Goal: Navigation & Orientation: Find specific page/section

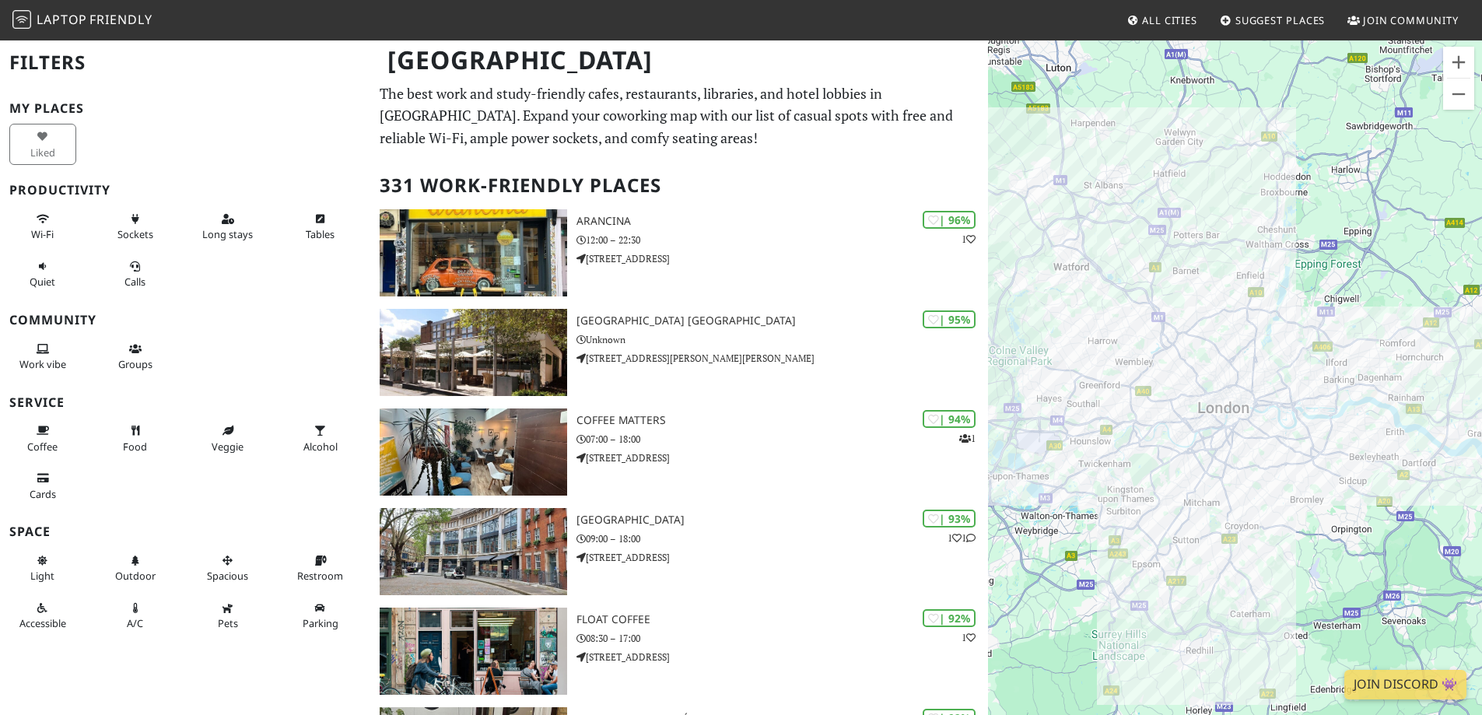
click at [1144, 19] on span "All Cities" at bounding box center [1169, 20] width 55 height 14
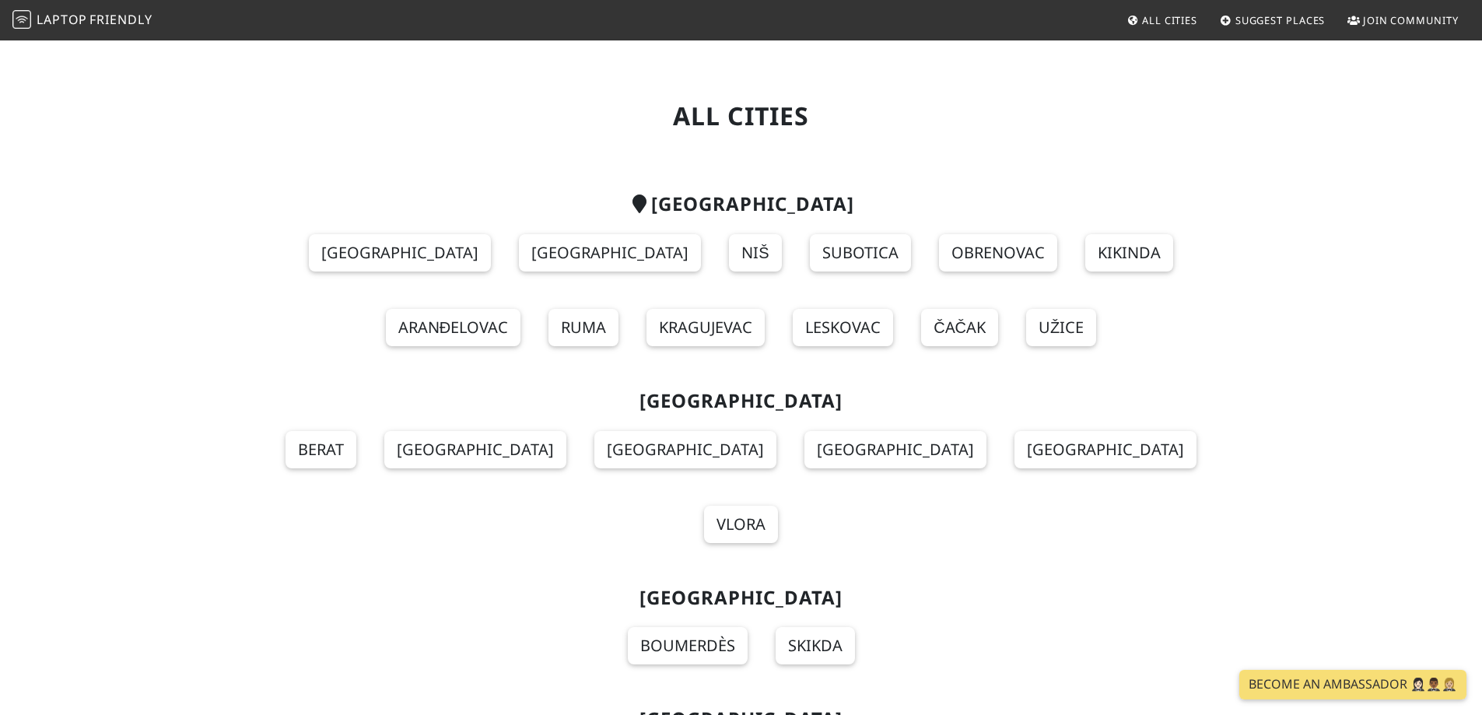
click at [1250, 16] on span "Suggest Places" at bounding box center [1281, 20] width 90 height 14
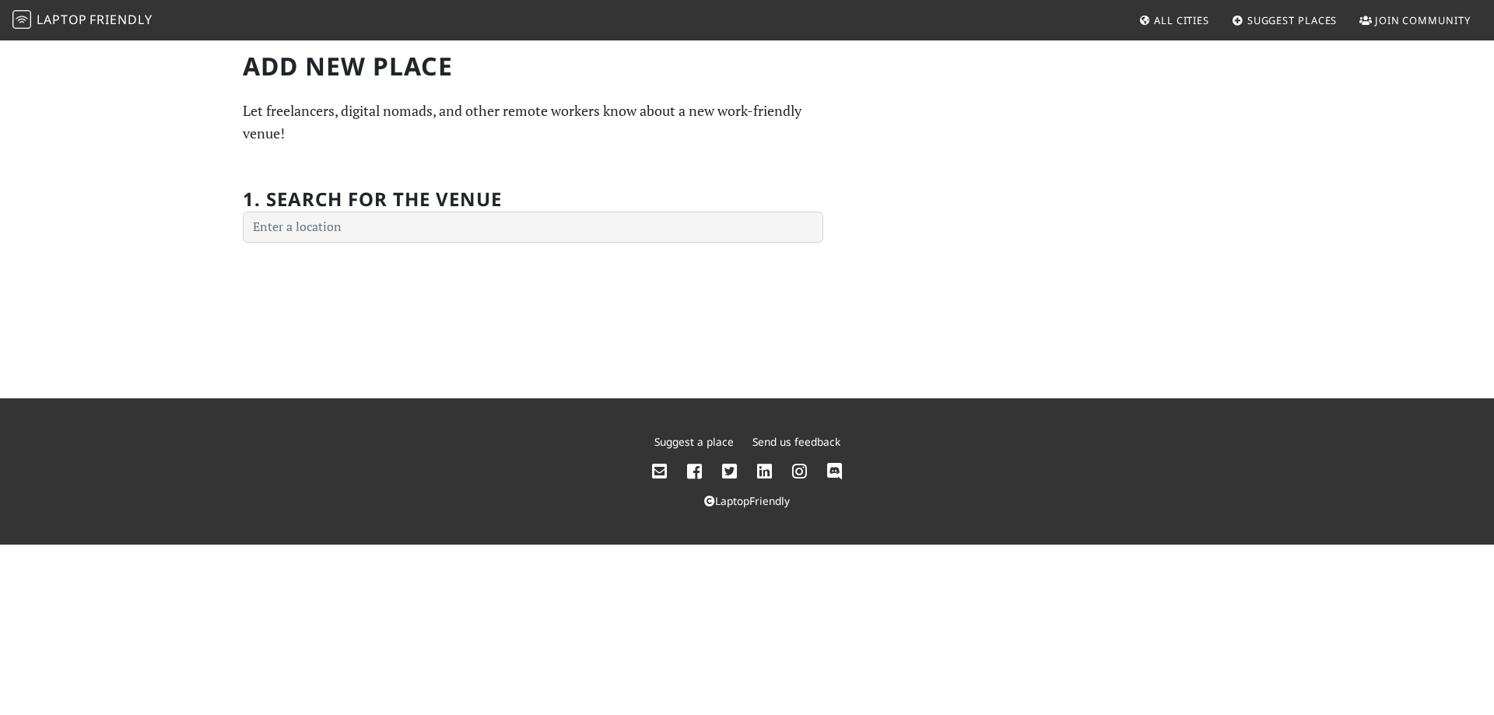
click at [1424, 26] on span "Join Community" at bounding box center [1423, 20] width 96 height 14
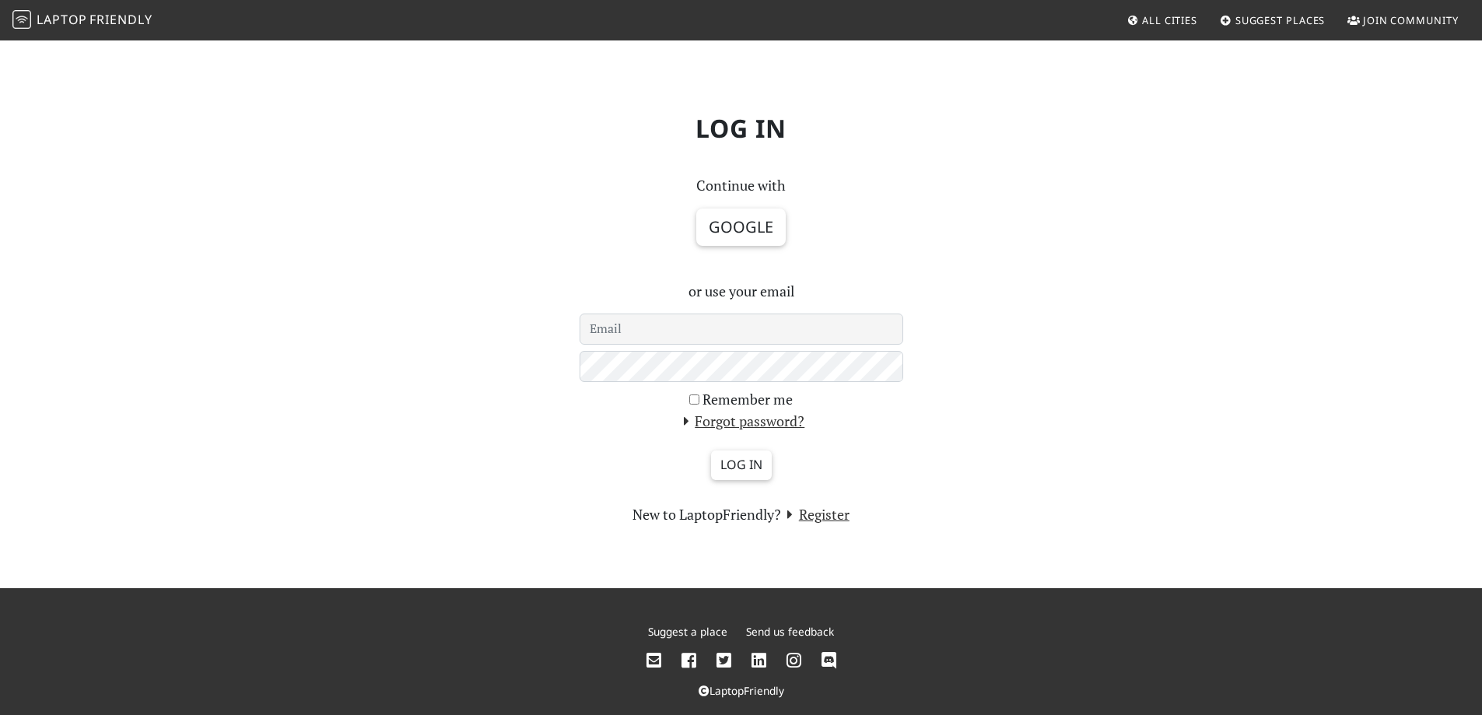
click at [1182, 23] on span "All Cities" at bounding box center [1169, 20] width 55 height 14
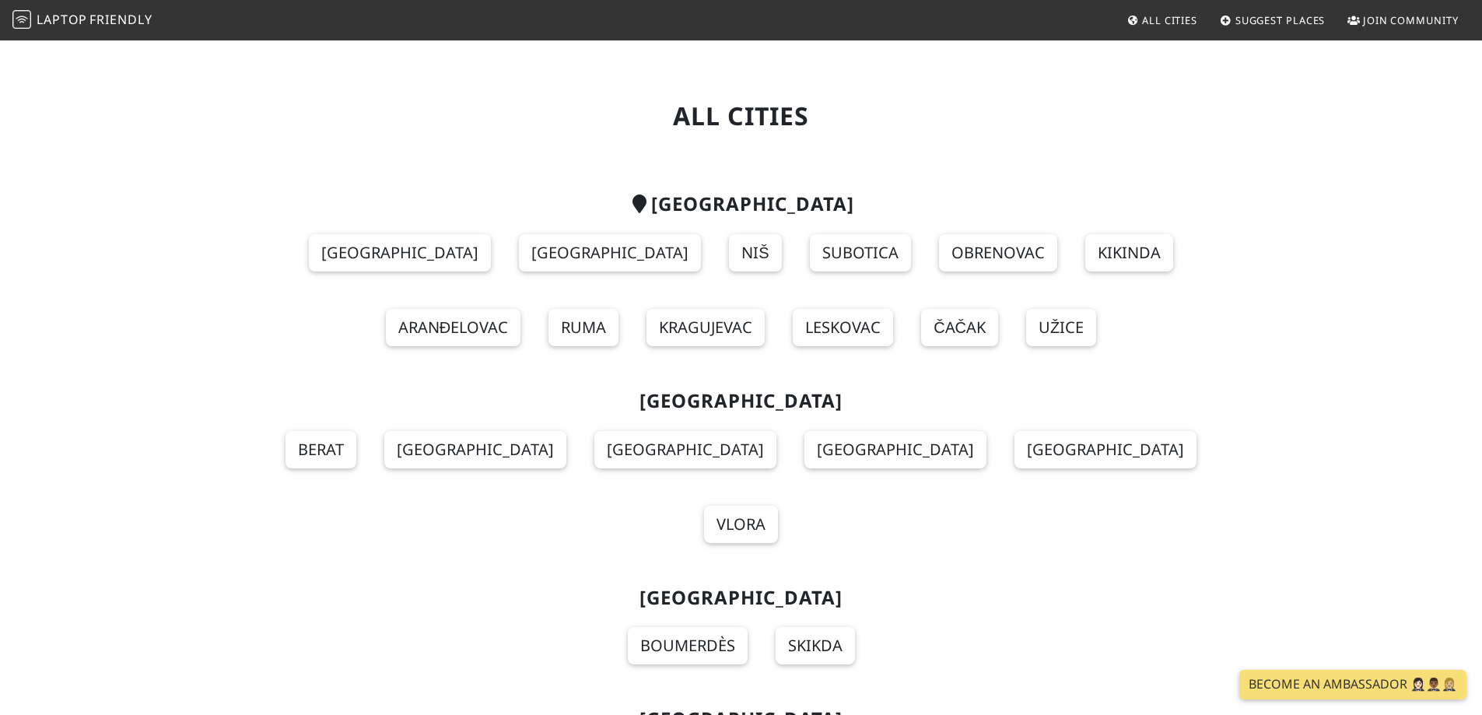
click at [113, 15] on span "Friendly" at bounding box center [120, 19] width 62 height 17
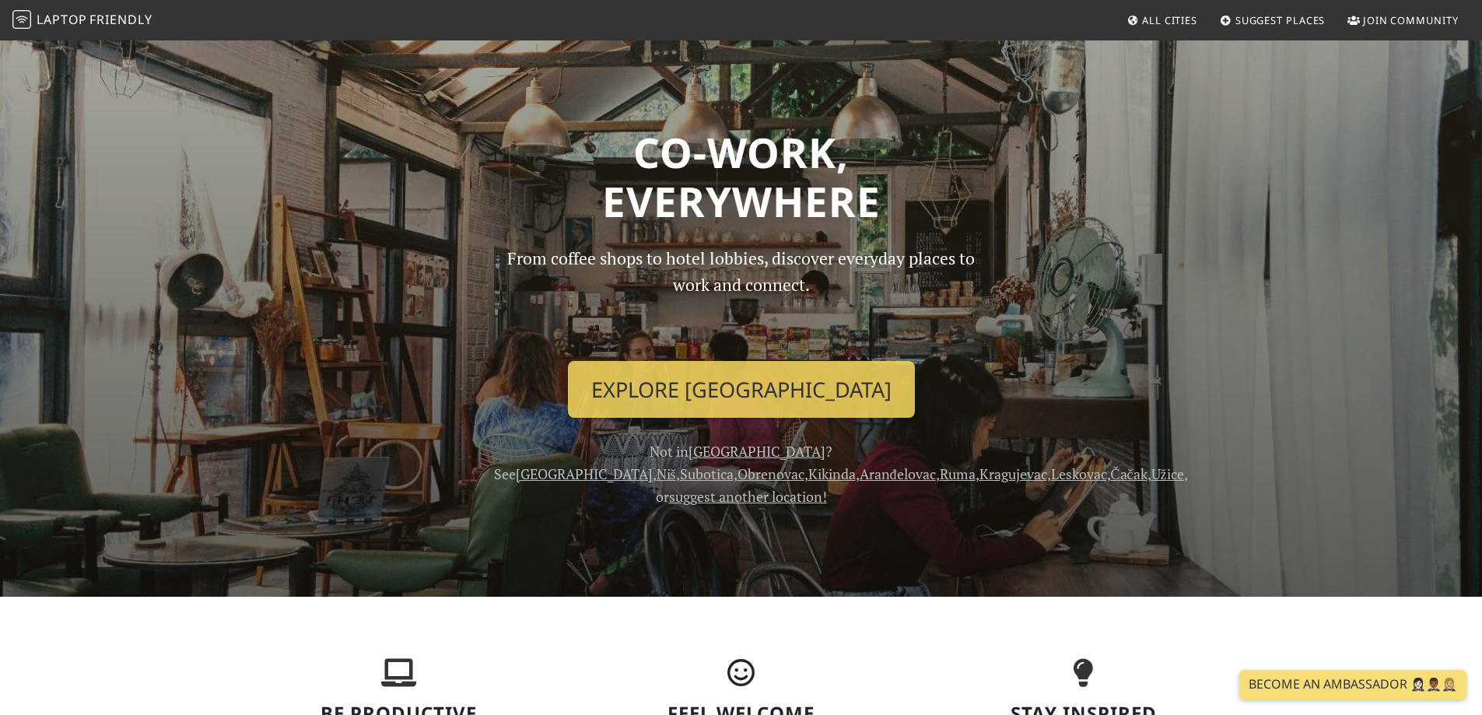
click at [1165, 19] on span "All Cities" at bounding box center [1169, 20] width 55 height 14
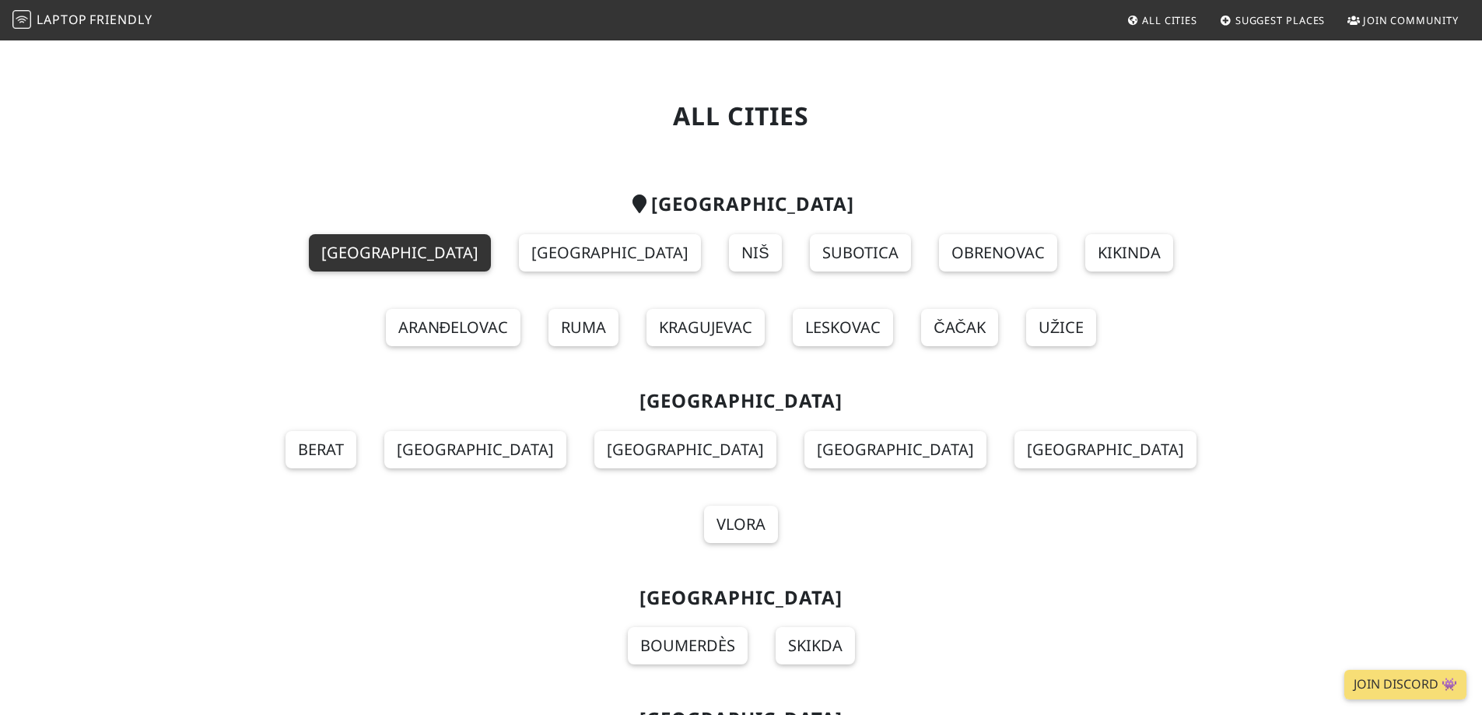
click at [327, 257] on link "[GEOGRAPHIC_DATA]" at bounding box center [400, 252] width 182 height 37
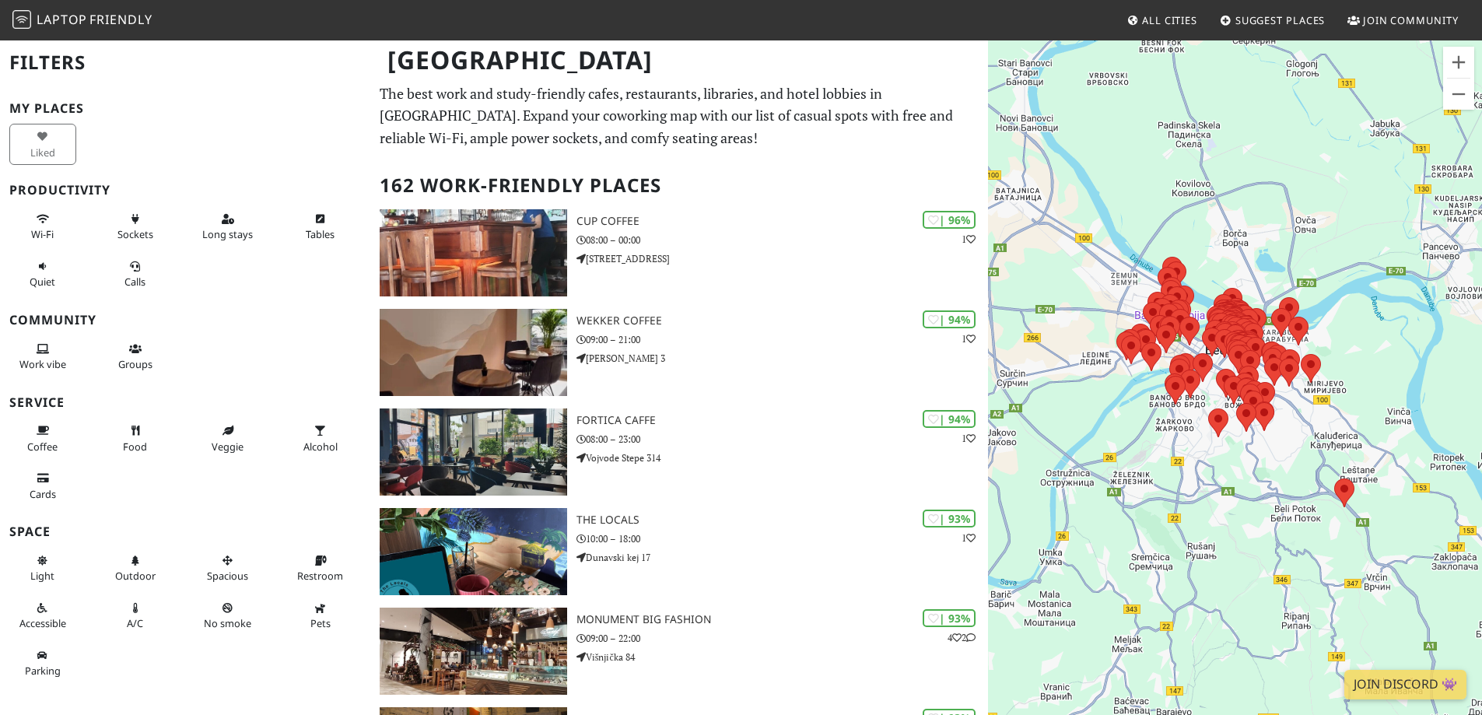
click at [61, 18] on span "Laptop" at bounding box center [62, 19] width 51 height 17
